Goal: Complete application form

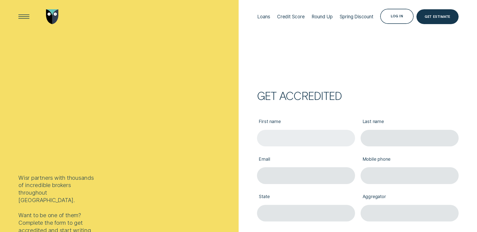
click at [287, 139] on input "First name" at bounding box center [306, 138] width 98 height 17
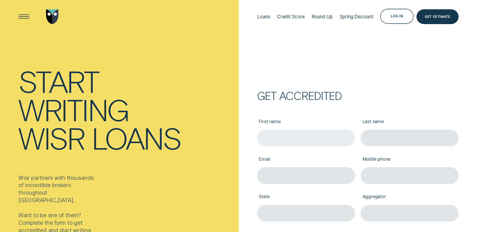
type input "[PERSON_NAME]"
type input "[PERSON_NAME][EMAIL_ADDRESS][PERSON_NAME][PERSON_NAME][DOMAIN_NAME]"
type input "0499086664"
type input "Victoria"
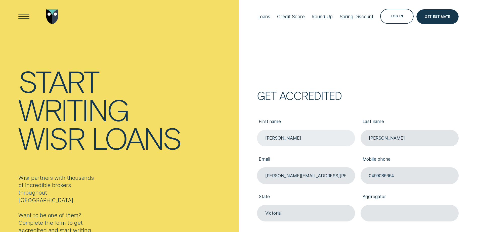
type input "3218"
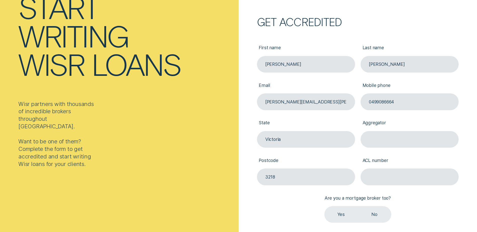
scroll to position [75, 0]
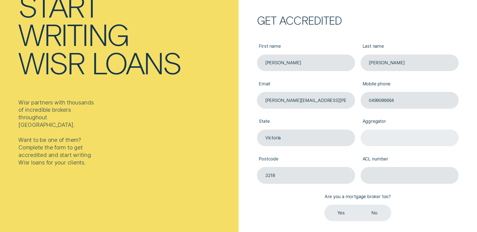
click at [389, 140] on input "Aggregator" at bounding box center [409, 138] width 98 height 17
type input "Plan / LMG"
click at [384, 181] on input "ACL number" at bounding box center [409, 175] width 98 height 17
click at [378, 176] on input "ACL number" at bounding box center [409, 175] width 98 height 17
click at [333, 214] on label "Yes" at bounding box center [340, 213] width 33 height 17
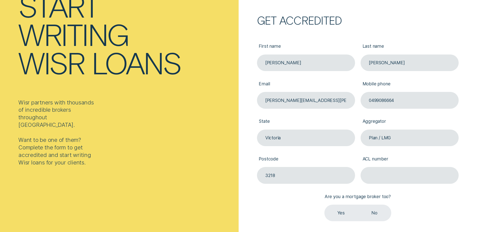
click at [324, 205] on input "Yes" at bounding box center [324, 205] width 0 height 0
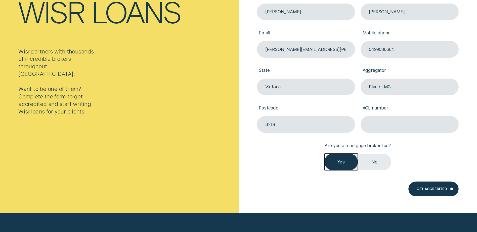
scroll to position [151, 0]
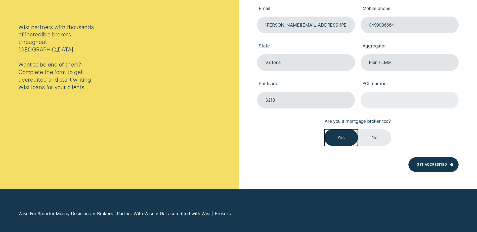
click at [399, 99] on input "ACL number" at bounding box center [409, 100] width 98 height 17
click at [384, 104] on input "ACL number" at bounding box center [409, 100] width 98 height 17
click at [380, 104] on input "ACL number" at bounding box center [409, 100] width 98 height 17
click at [383, 99] on input "ACL number" at bounding box center [409, 100] width 98 height 17
paste input "391237."
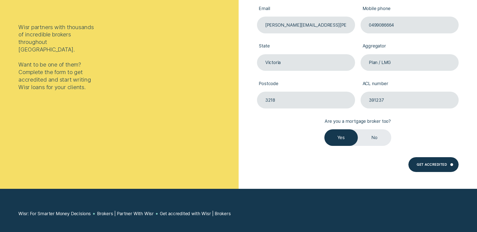
type input "391237"
click at [432, 129] on div "First name [PERSON_NAME] Last name [PERSON_NAME] Email [PERSON_NAME][EMAIL_ADDR…" at bounding box center [357, 52] width 207 height 188
click at [432, 167] on div "Get Accredited" at bounding box center [431, 165] width 30 height 3
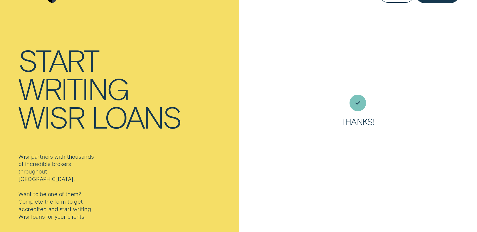
scroll to position [0, 0]
